Goal: Information Seeking & Learning: Check status

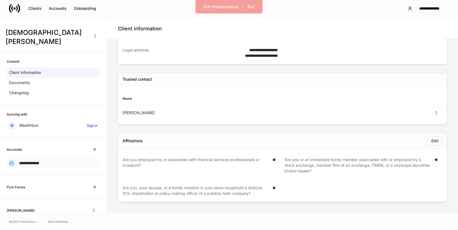
scroll to position [22, 0]
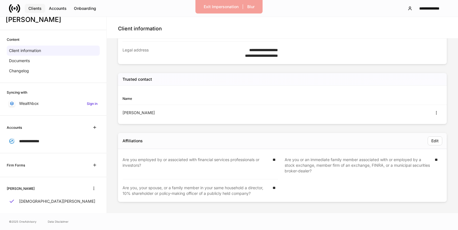
click at [37, 6] on div "Clients" at bounding box center [34, 8] width 13 height 4
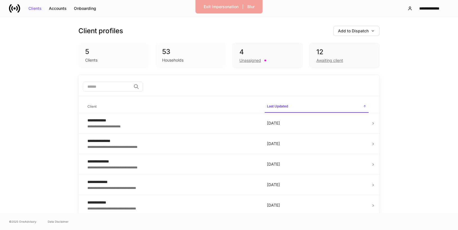
click at [34, 8] on div "Clients" at bounding box center [34, 8] width 13 height 4
click at [213, 7] on div "Exit Impersonation" at bounding box center [221, 7] width 35 height 4
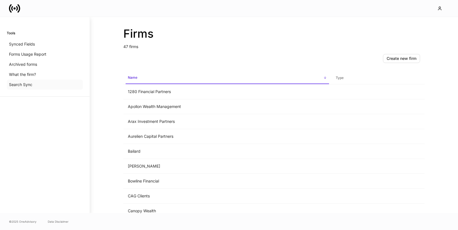
click at [30, 85] on p "Search Sync" at bounding box center [20, 85] width 23 height 6
click at [37, 54] on p "Forms Usage Report" at bounding box center [27, 54] width 37 height 6
click at [32, 58] on div "Forms Usage Report" at bounding box center [45, 54] width 76 height 10
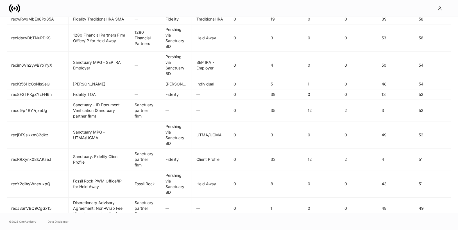
scroll to position [925, 0]
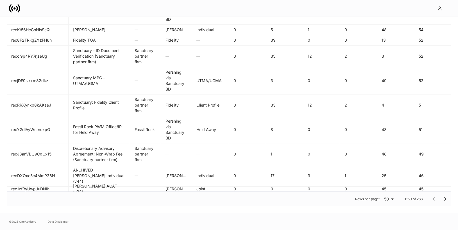
click at [444, 199] on icon "Go to next page" at bounding box center [444, 198] width 7 height 7
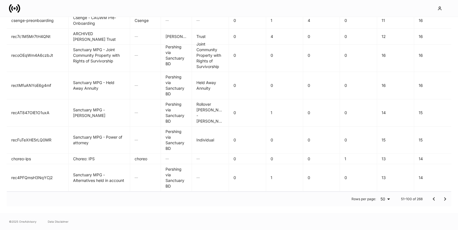
scroll to position [807, 0]
click at [444, 199] on icon "Go to next page" at bounding box center [444, 198] width 7 height 7
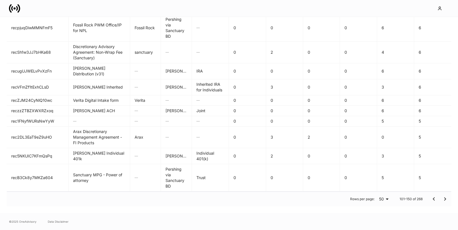
scroll to position [790, 0]
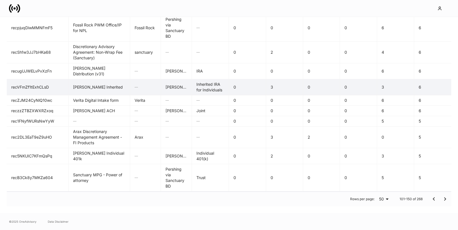
click at [113, 88] on td "Schwab IRA Inherited" at bounding box center [100, 87] width 62 height 16
click at [181, 92] on td "Schwab" at bounding box center [176, 87] width 31 height 16
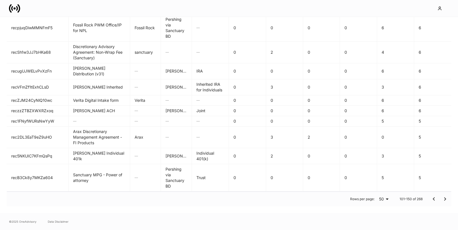
click at [431, 198] on icon "Go to previous page" at bounding box center [433, 198] width 7 height 7
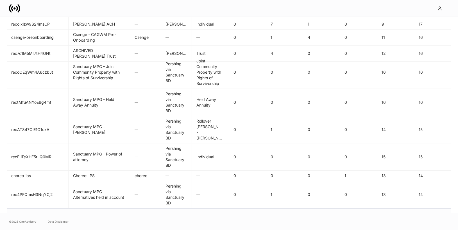
click at [432, 198] on td "14" at bounding box center [432, 194] width 37 height 27
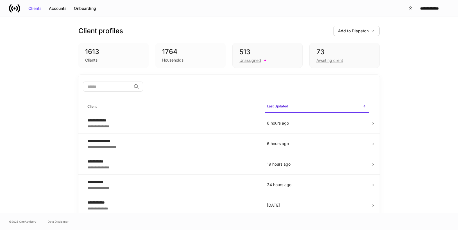
click at [10, 7] on icon at bounding box center [14, 8] width 11 height 11
